Goal: Book appointment/travel/reservation

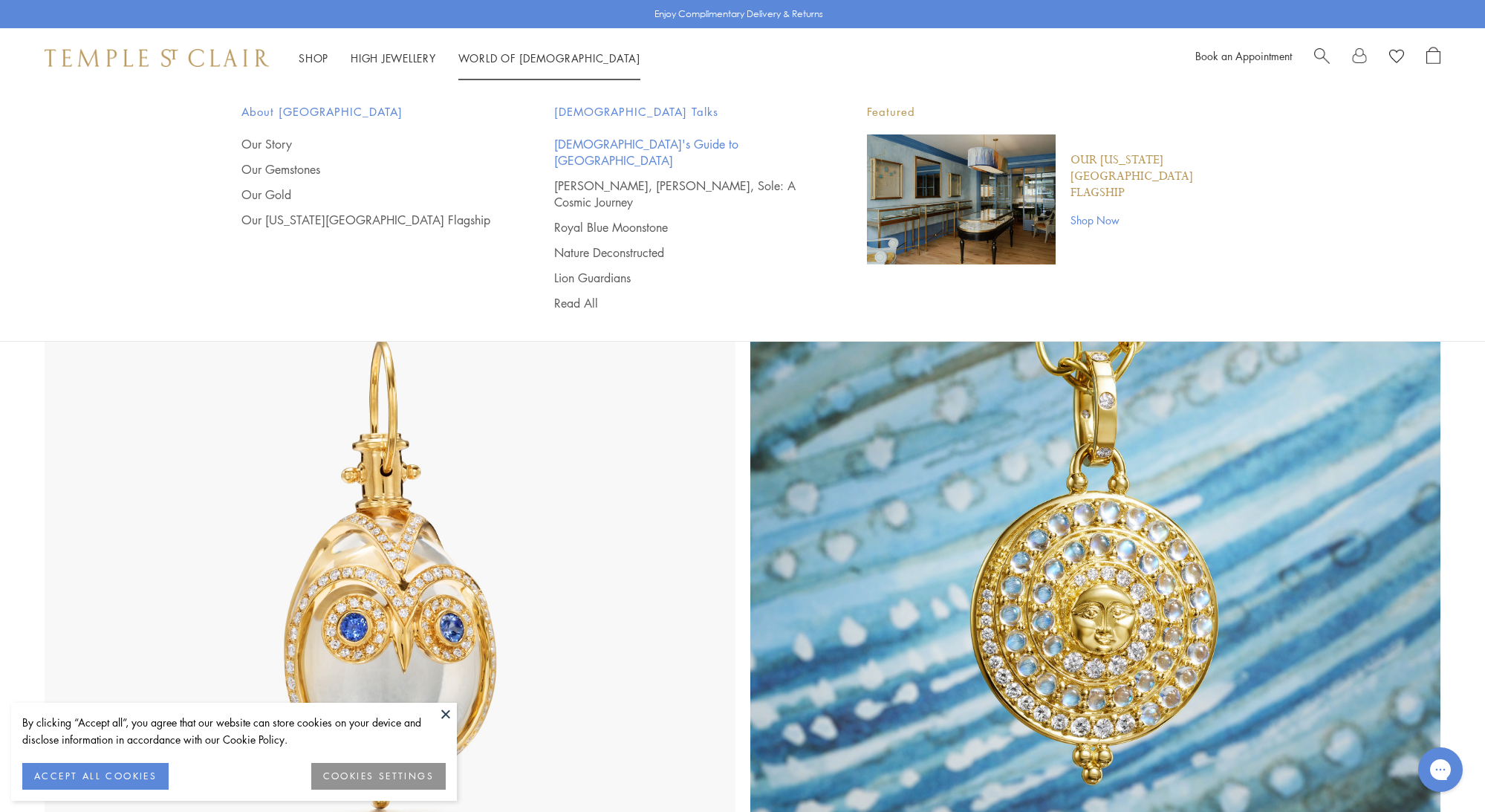
scroll to position [620, 0]
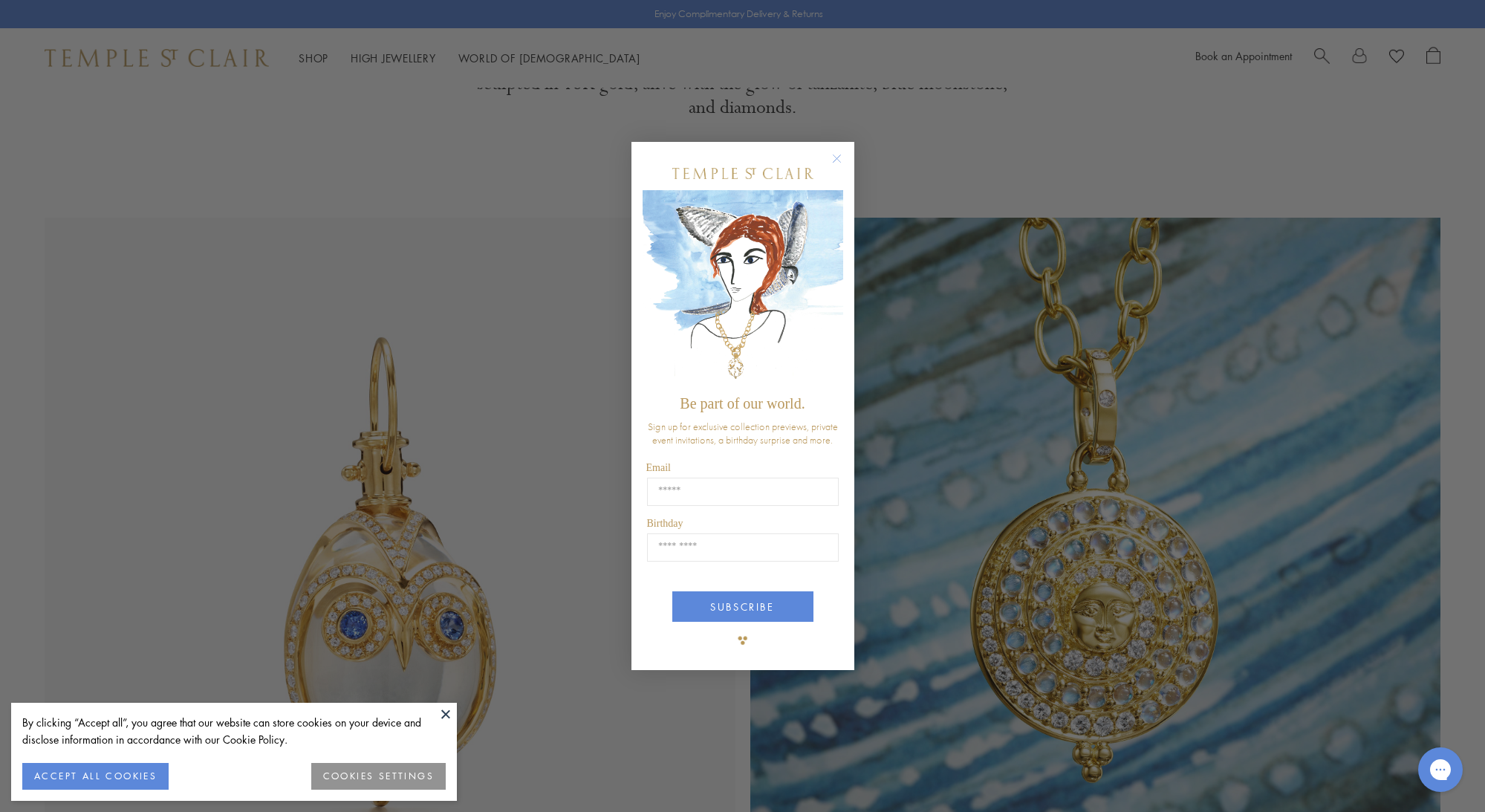
click at [836, 155] on circle "Close dialog" at bounding box center [836, 158] width 18 height 18
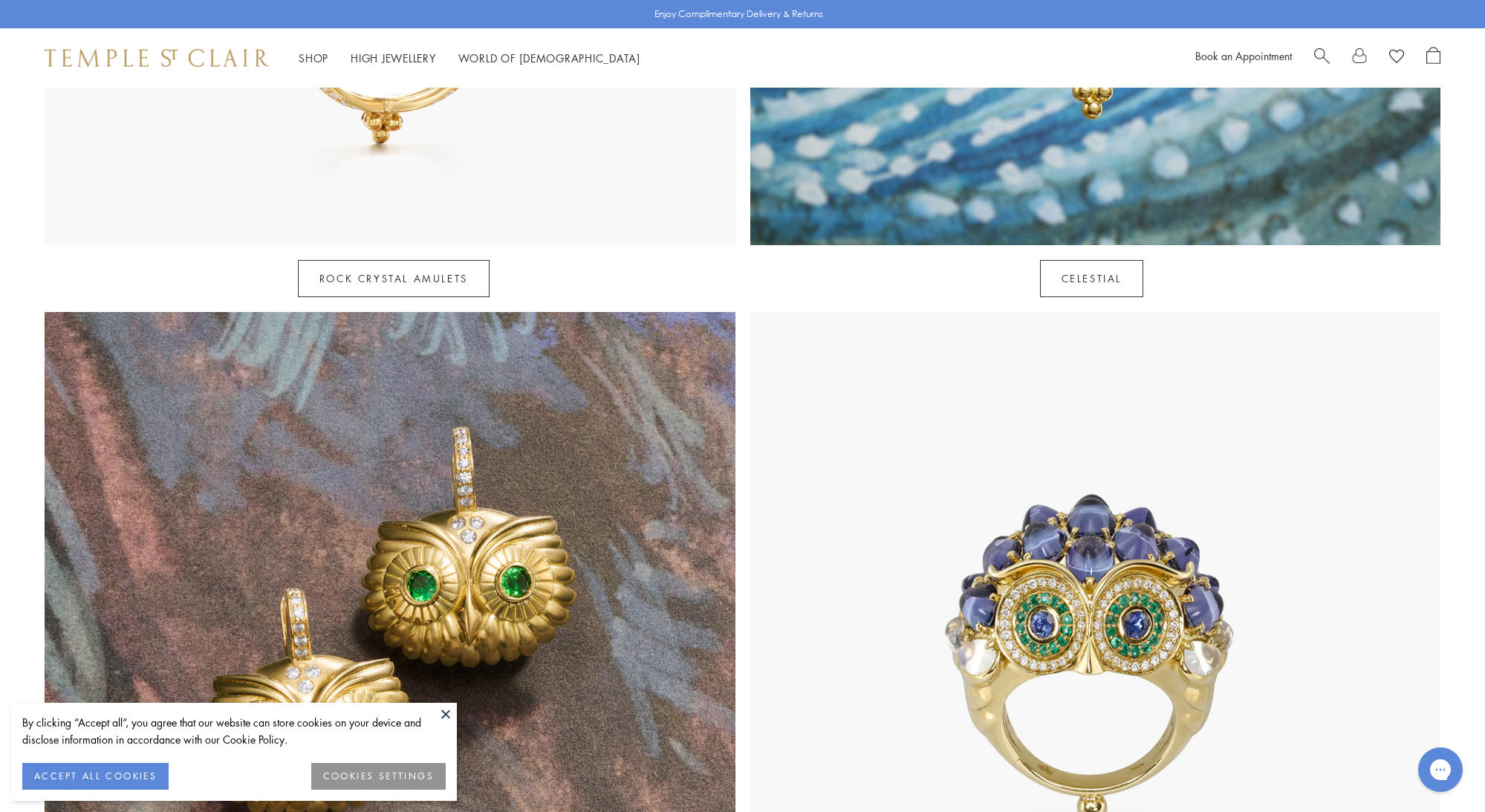
scroll to position [1294, 0]
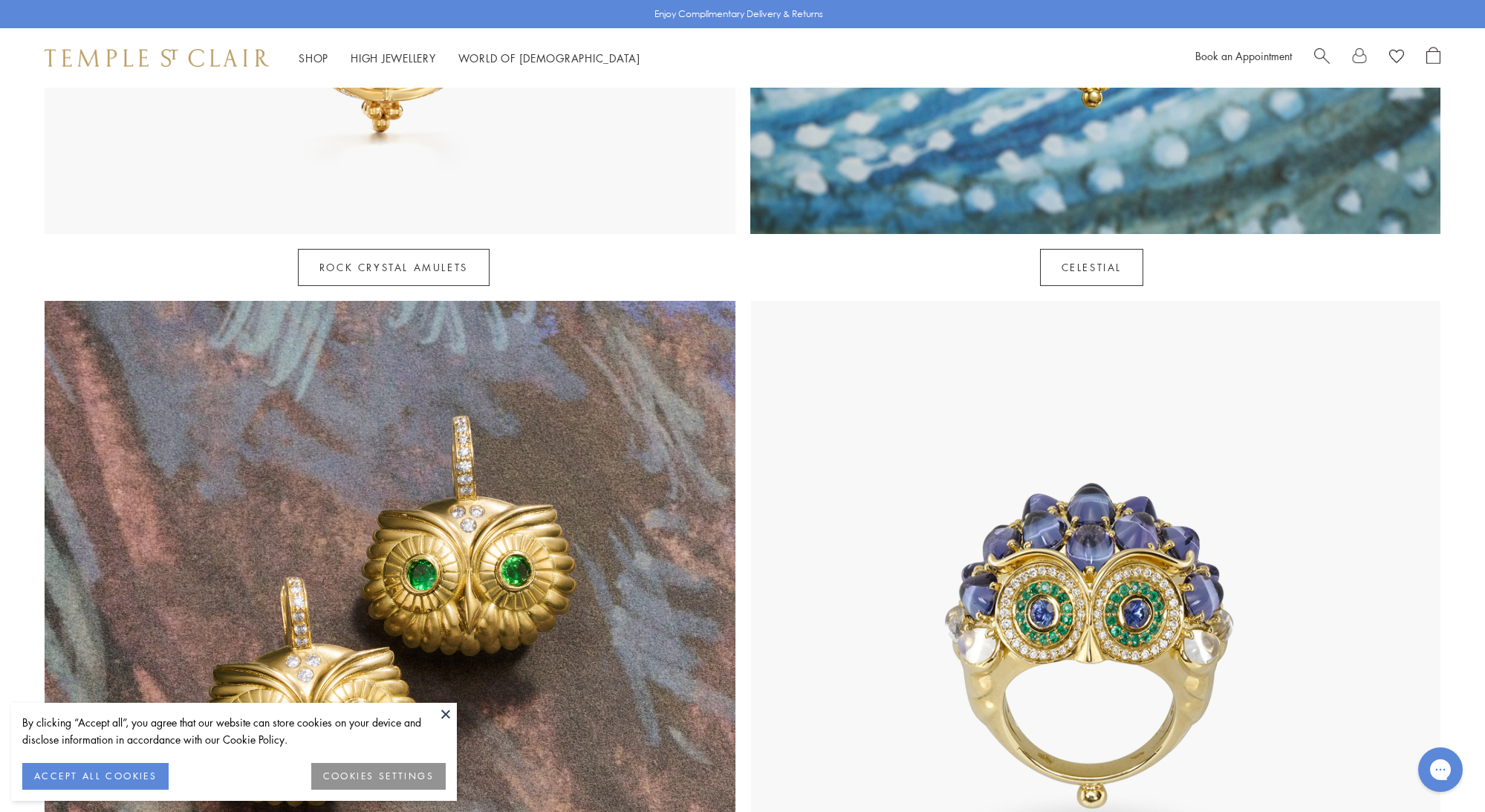
click at [145, 771] on button "ACCEPT ALL COOKIES" at bounding box center [95, 776] width 147 height 27
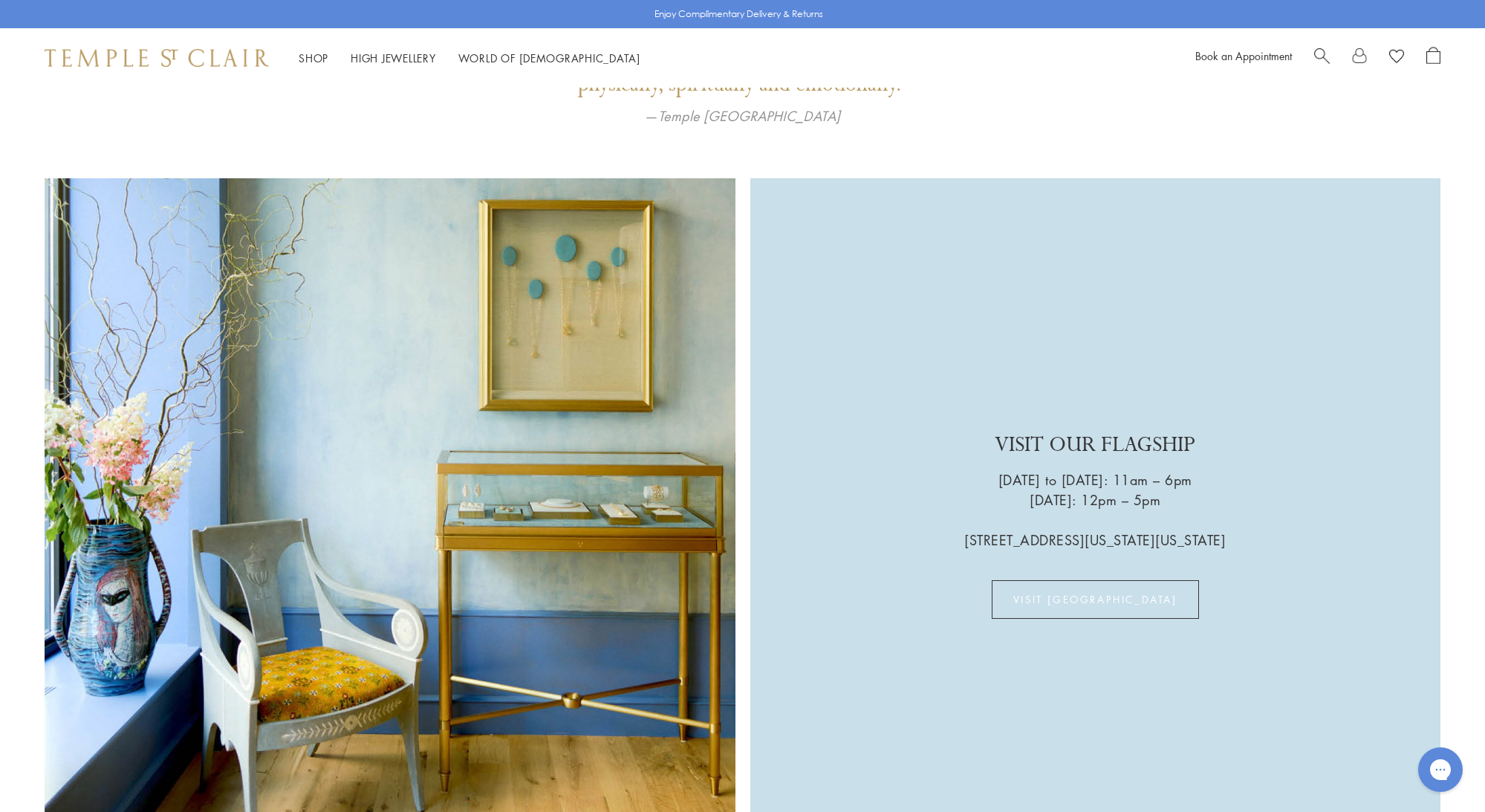
scroll to position [4252, 1]
click at [1089, 580] on link "VISIT US" at bounding box center [1095, 599] width 208 height 38
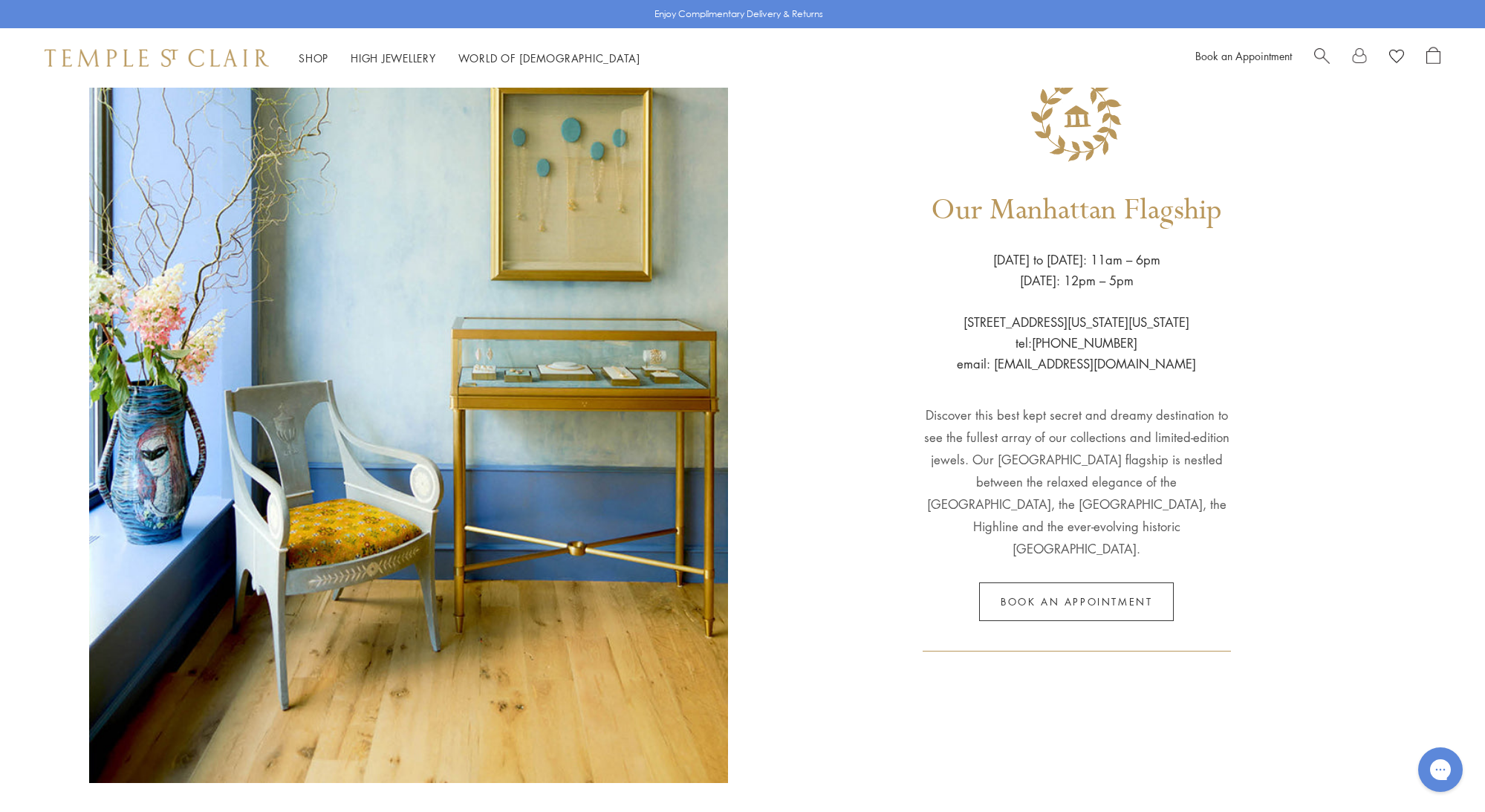
scroll to position [194, 0]
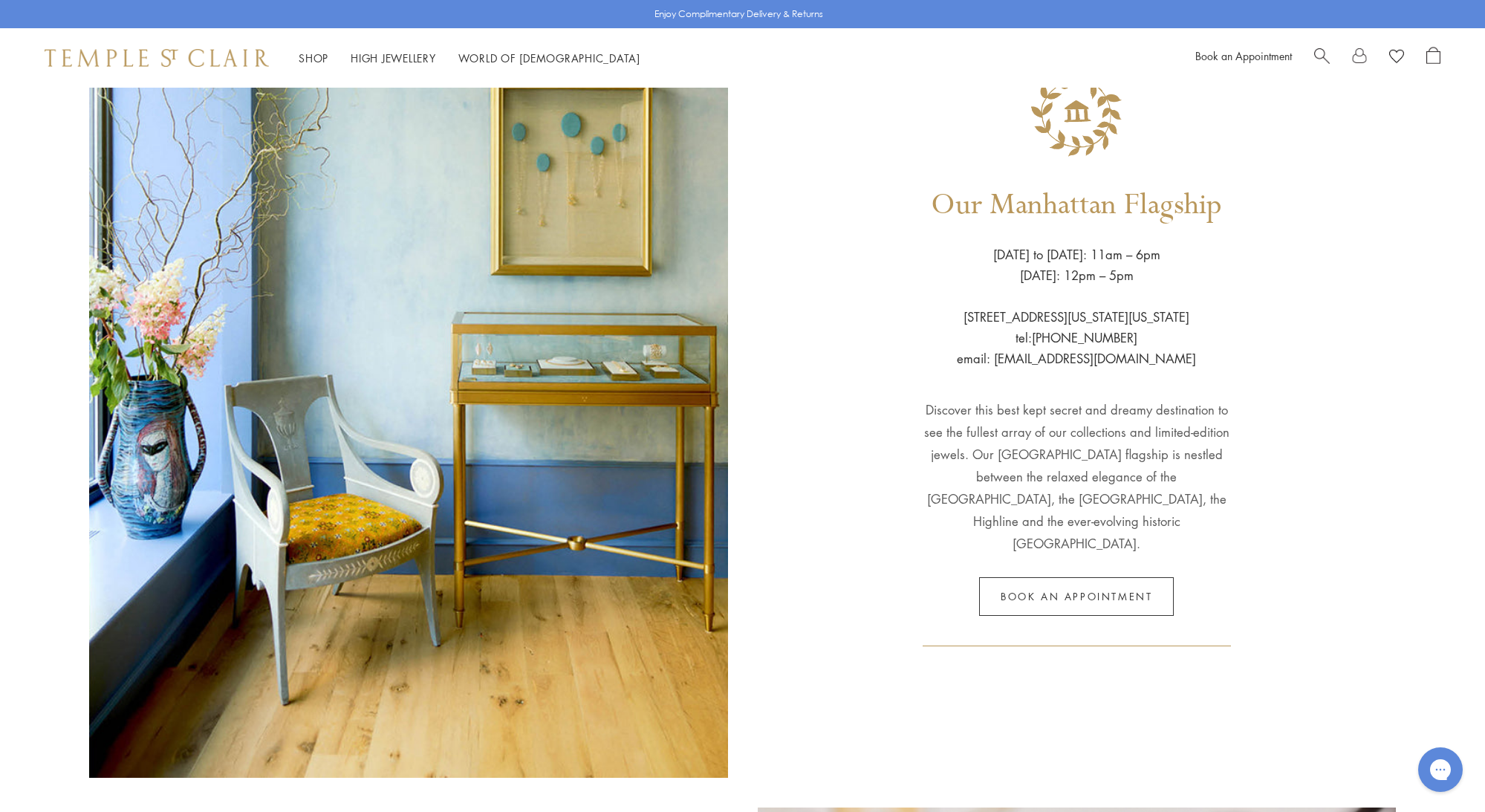
click at [1050, 587] on link "Book an appointment" at bounding box center [1076, 596] width 195 height 38
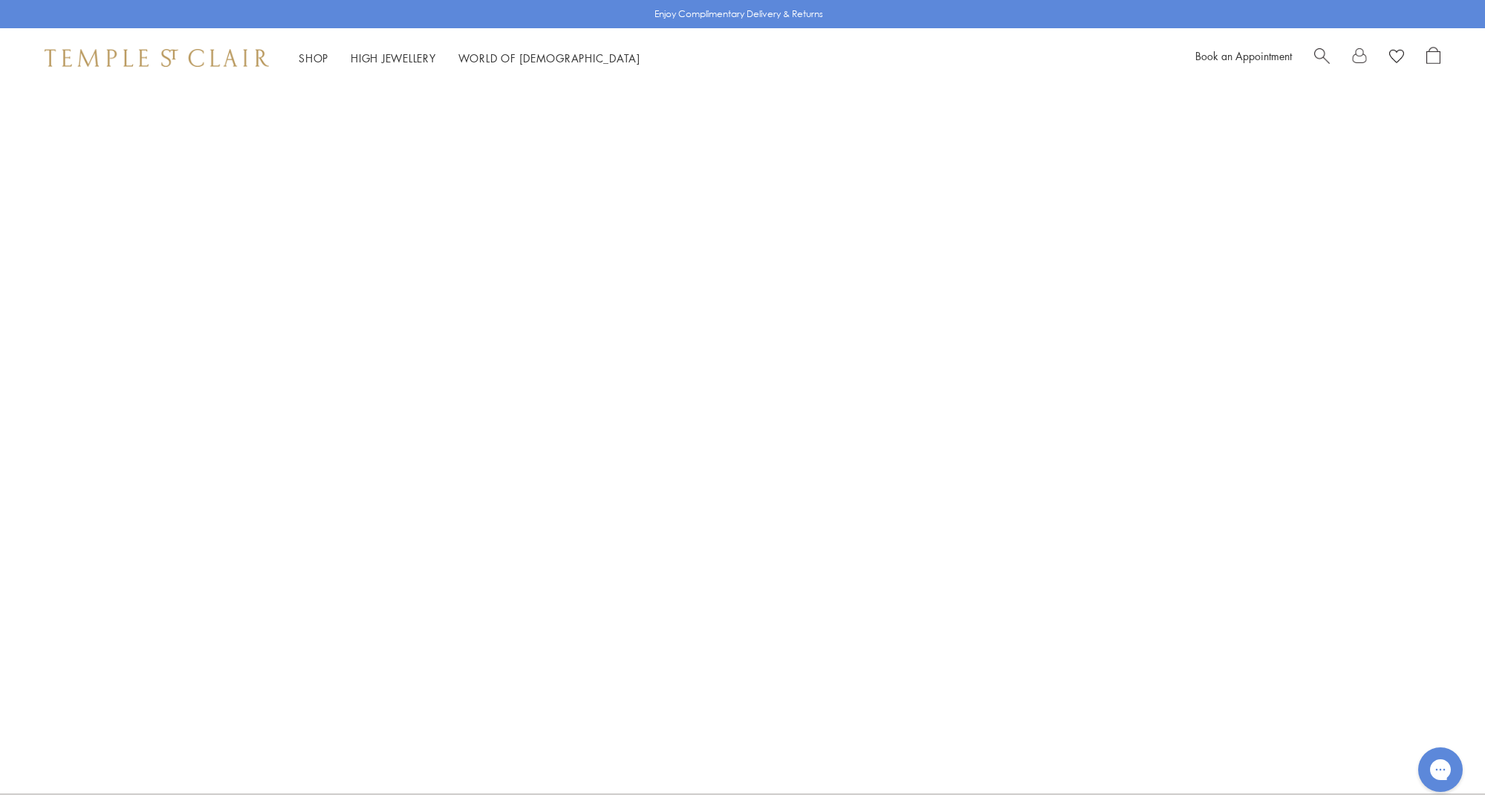
scroll to position [19, 0]
